Goal: Information Seeking & Learning: Compare options

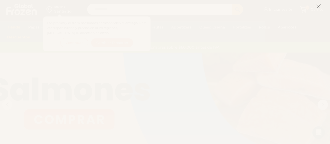
click at [319, 5] on icon at bounding box center [318, 6] width 5 height 5
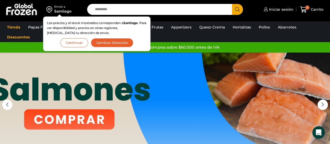
click at [78, 43] on button "Continuar" at bounding box center [74, 42] width 28 height 9
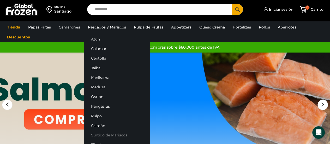
click at [106, 133] on link "Surtido de Mariscos" at bounding box center [117, 135] width 66 height 10
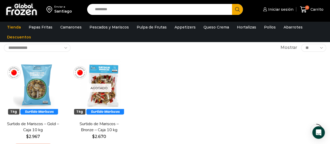
scroll to position [42, 0]
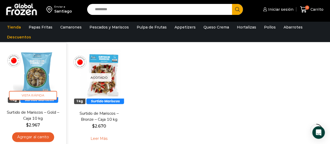
click at [35, 110] on link "Surtido de Mariscos – Gold – Caja 10 kg" at bounding box center [33, 115] width 53 height 12
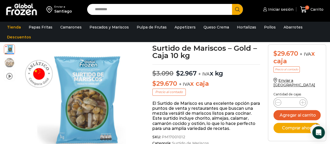
scroll to position [31, 0]
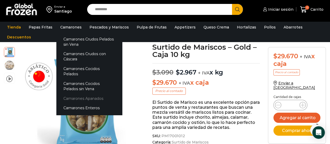
click at [72, 94] on link "Camarones Apanados" at bounding box center [89, 98] width 66 height 10
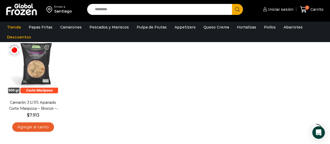
scroll to position [52, 0]
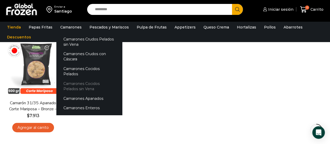
click at [69, 79] on link "Camarones Cocidos Pelados sin Vena" at bounding box center [89, 86] width 66 height 15
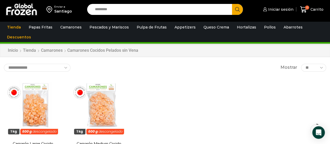
scroll to position [10, 0]
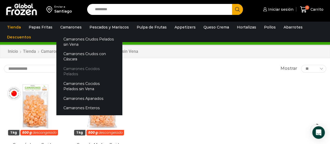
click at [74, 69] on link "Camarones Cocidos Pelados" at bounding box center [89, 71] width 66 height 15
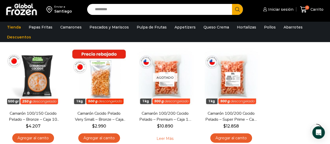
scroll to position [52, 0]
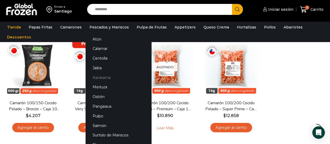
click at [96, 79] on link "Kanikama" at bounding box center [119, 77] width 66 height 10
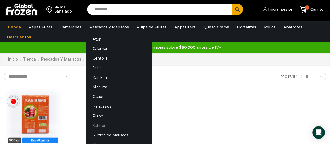
click at [97, 126] on link "Salmón" at bounding box center [119, 125] width 66 height 10
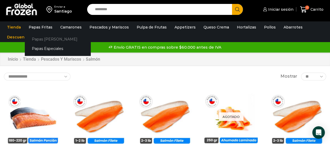
click at [46, 40] on link "Papas [PERSON_NAME]" at bounding box center [58, 39] width 66 height 10
